Goal: Check status: Check status

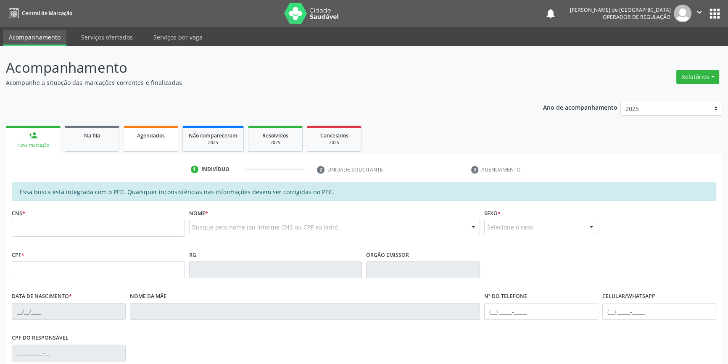
click at [172, 138] on link "Agendados" at bounding box center [151, 139] width 55 height 26
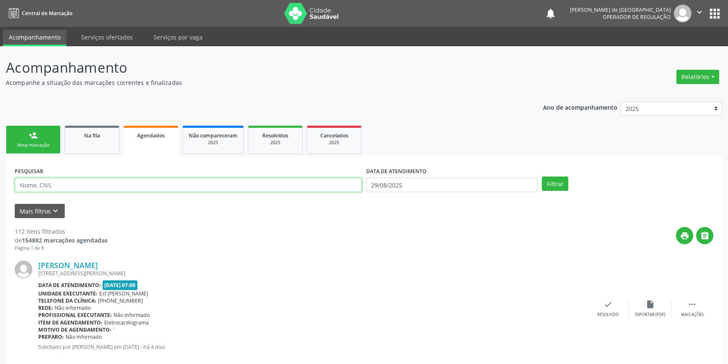
click at [218, 187] on input "text" at bounding box center [188, 185] width 347 height 14
type input "[PERSON_NAME]"
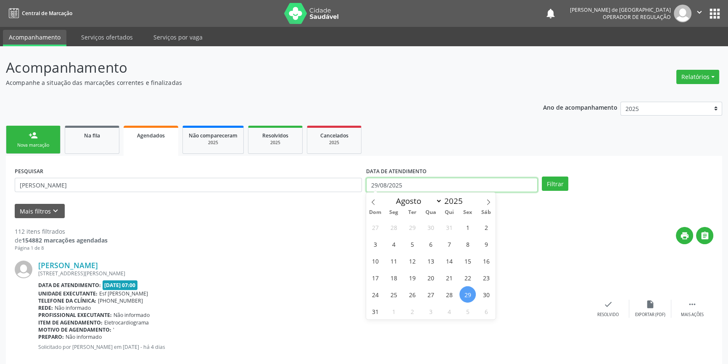
click at [468, 188] on input "29/08/2025" at bounding box center [451, 185] width 171 height 14
click at [469, 226] on span "1" at bounding box center [467, 227] width 16 height 16
type input "[DATE]"
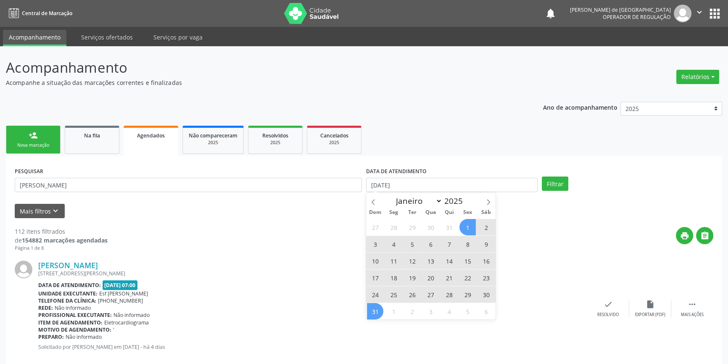
click at [371, 311] on span "31" at bounding box center [375, 311] width 16 height 16
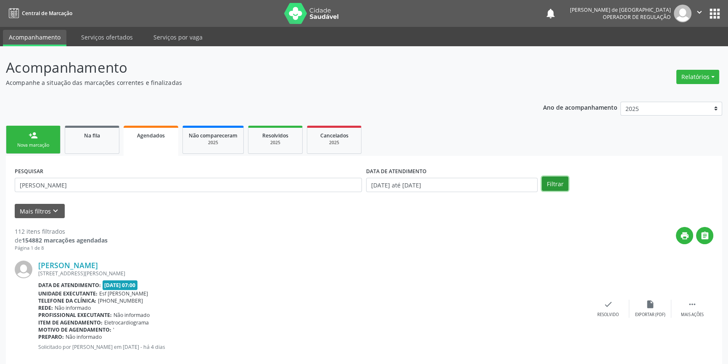
click at [551, 189] on button "Filtrar" at bounding box center [555, 183] width 26 height 14
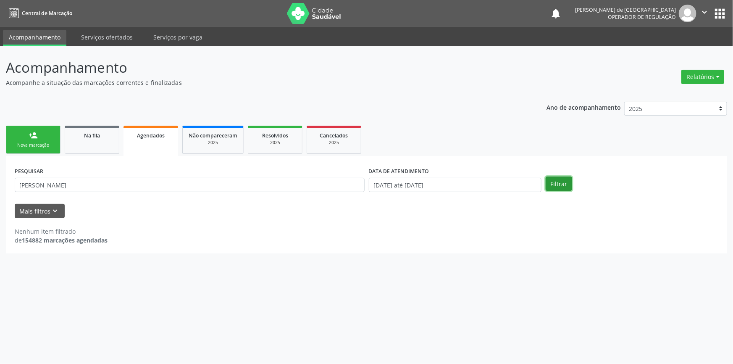
click at [565, 185] on button "Filtrar" at bounding box center [559, 183] width 26 height 14
click at [23, 210] on button "Mais filtros keyboard_arrow_down" at bounding box center [40, 211] width 50 height 15
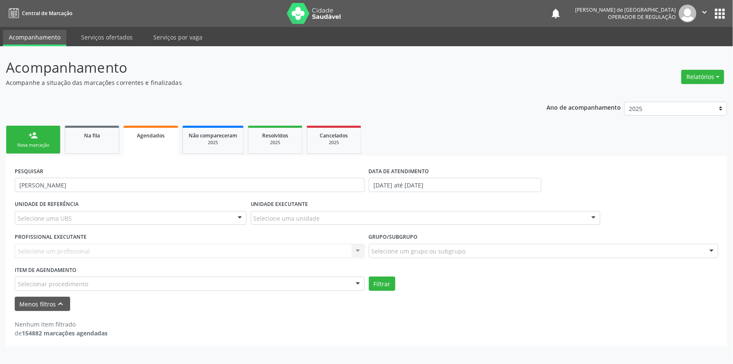
click at [144, 126] on link "Agendados" at bounding box center [151, 141] width 55 height 30
click at [45, 140] on link "person_add Nova marcação" at bounding box center [33, 140] width 55 height 28
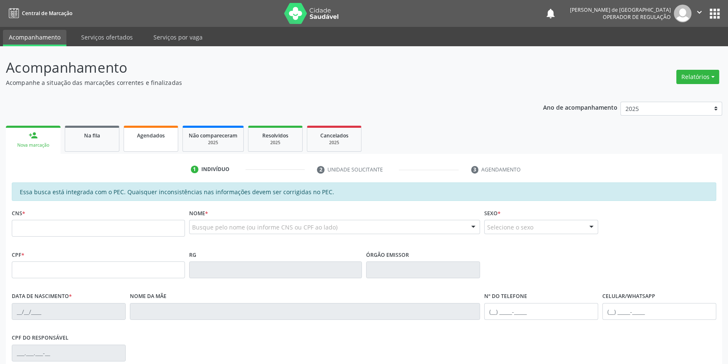
click at [148, 131] on div "Agendados" at bounding box center [151, 135] width 42 height 9
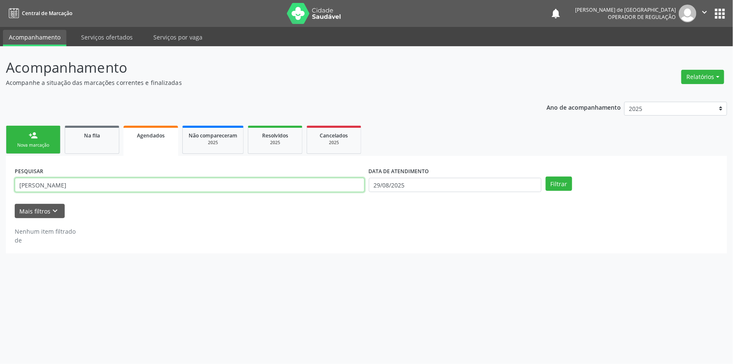
drag, startPoint x: 142, startPoint y: 185, endPoint x: 0, endPoint y: 184, distance: 141.6
click at [0, 184] on div "Acompanhamento Acompanhe a situação das marcações correntes e finalizadas Relat…" at bounding box center [366, 205] width 733 height 318
type input "700200460859725"
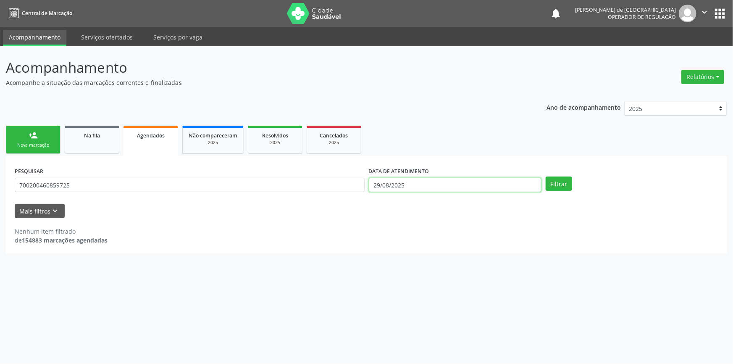
click at [423, 188] on input "29/08/2025" at bounding box center [455, 185] width 173 height 14
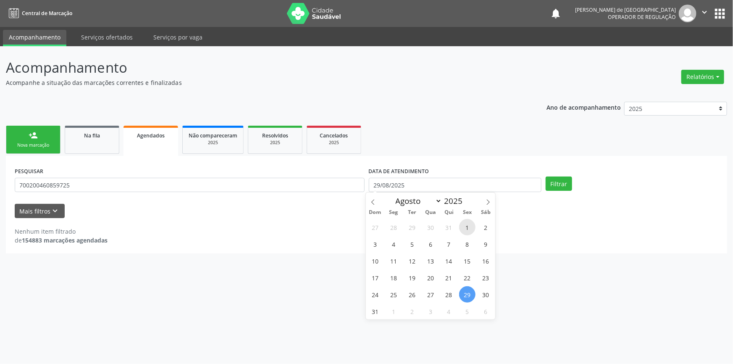
click at [466, 223] on span "1" at bounding box center [467, 227] width 16 height 16
type input "[DATE]"
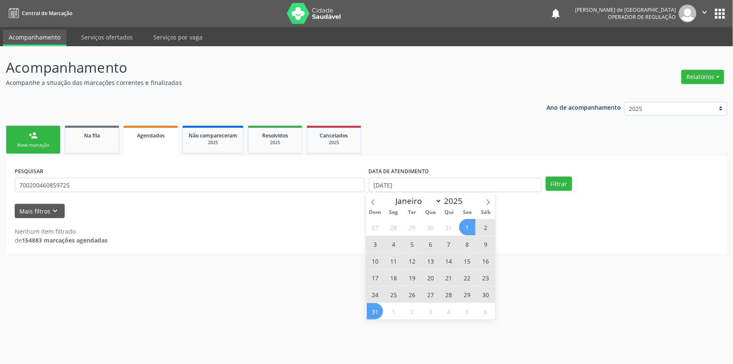
click at [376, 313] on span "31" at bounding box center [375, 311] width 16 height 16
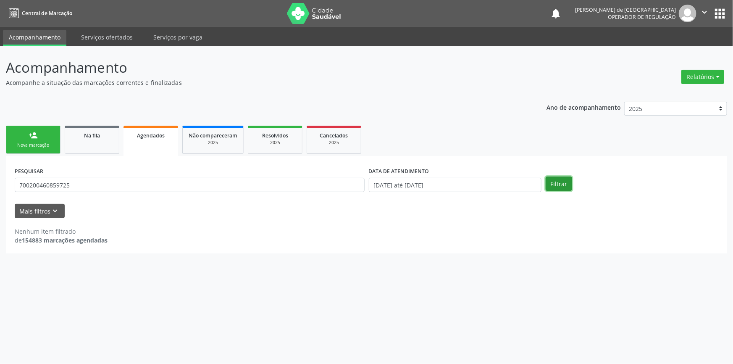
click at [570, 181] on button "Filtrar" at bounding box center [559, 183] width 26 height 14
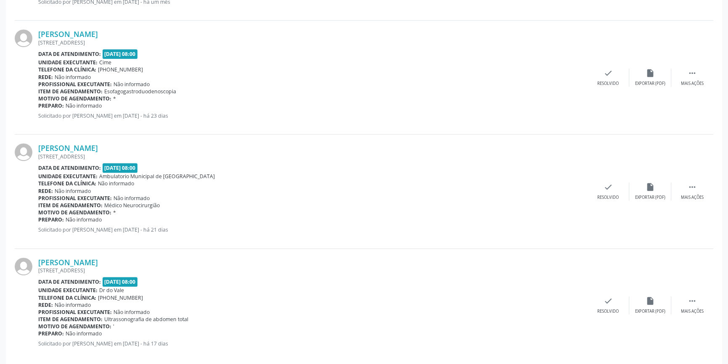
scroll to position [584, 0]
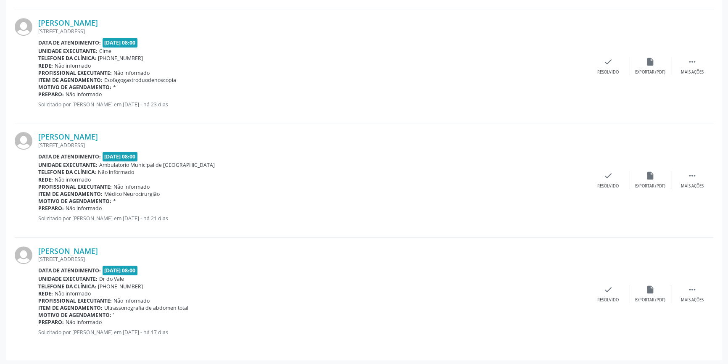
drag, startPoint x: 187, startPoint y: 305, endPoint x: 59, endPoint y: 307, distance: 128.6
click at [59, 307] on div "Item de agendamento: Ultrassonografia de abdomen total" at bounding box center [312, 307] width 549 height 7
click at [166, 277] on div "Unidade executante: Dr do Vale" at bounding box center [312, 278] width 549 height 7
